Goal: Task Accomplishment & Management: Complete application form

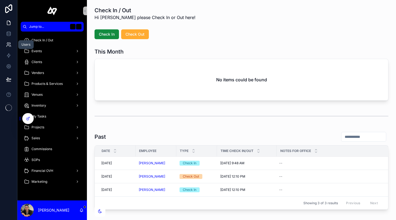
click at [9, 45] on icon at bounding box center [8, 44] width 5 height 5
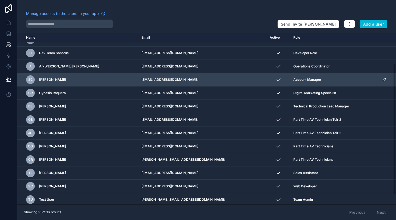
scroll to position [51, 0]
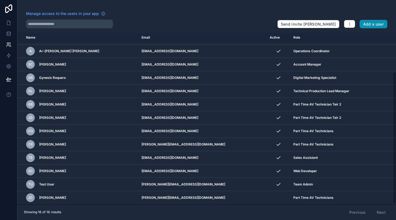
click at [377, 21] on button "Add a user" at bounding box center [374, 24] width 28 height 9
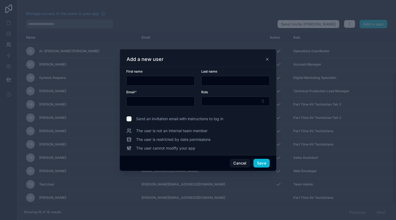
click at [151, 81] on input "text" at bounding box center [161, 81] width 68 height 8
type input "*****"
click at [135, 101] on input "text" at bounding box center [161, 102] width 68 height 8
paste input "**********"
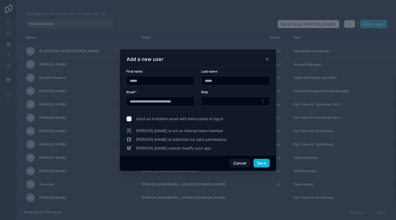
scroll to position [0, 3]
type input "**********"
click at [230, 103] on button "Select Button" at bounding box center [236, 101] width 69 height 9
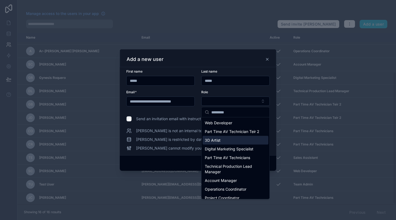
click at [219, 143] on span "3D Artist" at bounding box center [213, 140] width 16 height 5
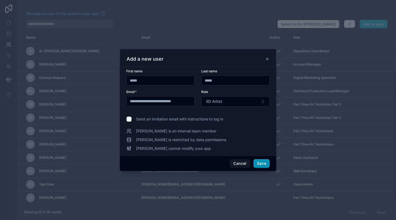
click at [265, 165] on button "Save" at bounding box center [262, 163] width 16 height 9
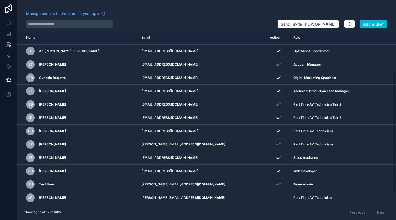
scroll to position [65, 0]
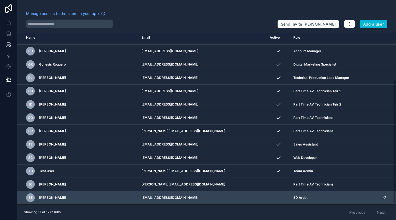
click at [383, 196] on icon "scrollable content" at bounding box center [385, 198] width 4 height 4
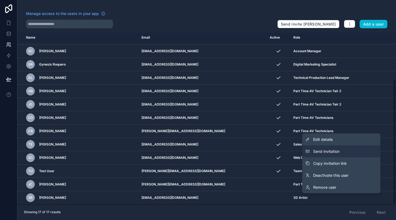
click at [333, 151] on span "Send invitation" at bounding box center [327, 151] width 26 height 5
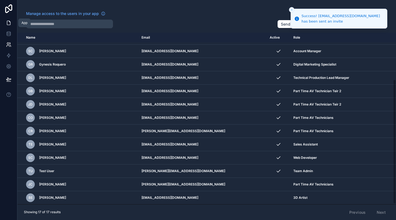
click at [8, 23] on icon at bounding box center [8, 22] width 5 height 5
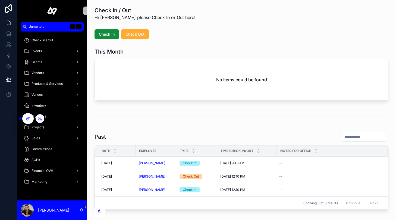
click at [37, 118] on div at bounding box center [40, 118] width 9 height 9
click at [40, 118] on icon at bounding box center [40, 118] width 4 height 4
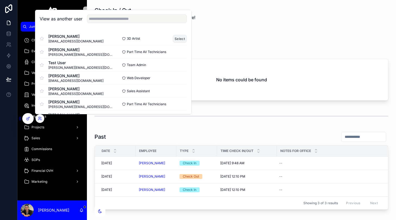
click at [179, 39] on button "Select" at bounding box center [180, 39] width 14 height 8
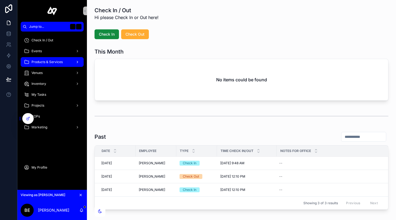
click at [53, 60] on span "Products & Services" at bounding box center [47, 62] width 31 height 4
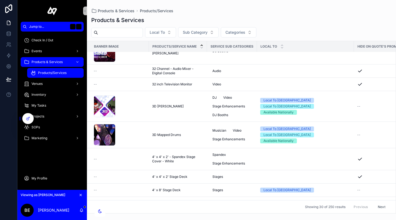
scroll to position [241, 0]
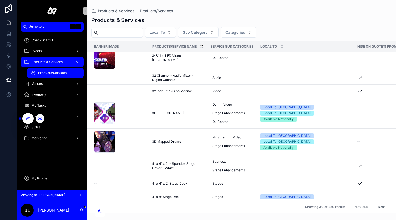
click at [39, 120] on icon at bounding box center [40, 118] width 4 height 4
click at [214, 10] on div "Products & Services Products/Services" at bounding box center [241, 11] width 301 height 4
click at [42, 118] on div at bounding box center [40, 118] width 9 height 9
click at [38, 119] on icon at bounding box center [40, 118] width 4 height 4
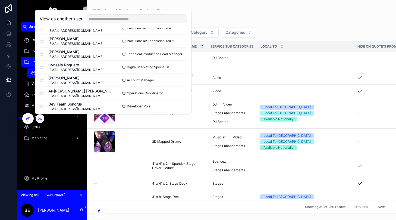
scroll to position [144, 0]
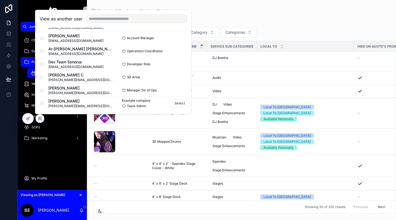
click at [181, 99] on div "Example company Team Admin Select" at bounding box center [150, 103] width 74 height 10
click at [180, 105] on button "Select" at bounding box center [180, 103] width 14 height 8
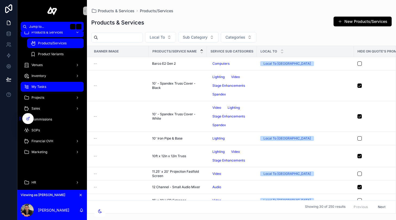
scroll to position [88, 0]
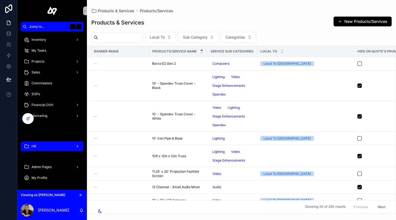
click at [52, 145] on div "HR" at bounding box center [52, 146] width 57 height 9
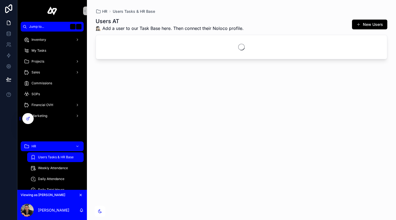
click at [60, 160] on div "Users Tasks & HR Base" at bounding box center [55, 157] width 50 height 9
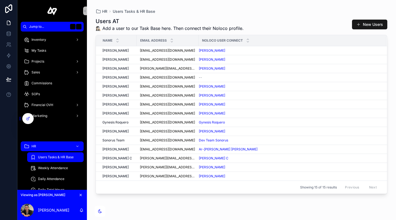
click at [361, 23] on span "scrollable content" at bounding box center [359, 24] width 4 height 4
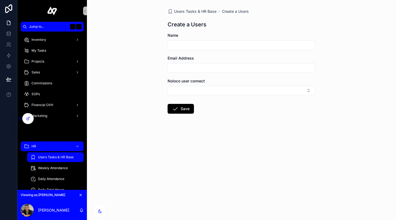
click at [241, 47] on input "scrollable content" at bounding box center [241, 45] width 147 height 8
type input "**********"
click at [240, 69] on input "scrollable content" at bounding box center [241, 68] width 147 height 8
paste input "**********"
click at [172, 70] on input "**********" at bounding box center [241, 68] width 147 height 8
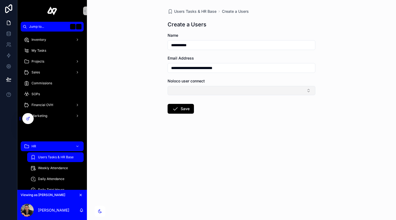
type input "**********"
click at [193, 91] on button "Select Button" at bounding box center [242, 90] width 148 height 9
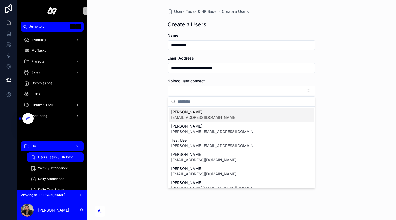
click at [202, 119] on span "[EMAIL_ADDRESS][DOMAIN_NAME]" at bounding box center [204, 117] width 66 height 5
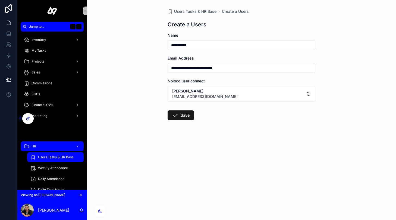
click at [182, 114] on button "Save" at bounding box center [181, 115] width 26 height 10
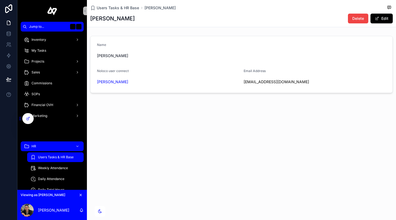
drag, startPoint x: 243, startPoint y: 82, endPoint x: 315, endPoint y: 81, distance: 71.8
click at [315, 81] on form "Name Bryan Entac Noloco user connect Bryan Entac Email Address bentac@newsensep…" at bounding box center [242, 64] width 302 height 57
copy link "[EMAIL_ADDRESS][DOMAIN_NAME]"
